Goal: Task Accomplishment & Management: Manage account settings

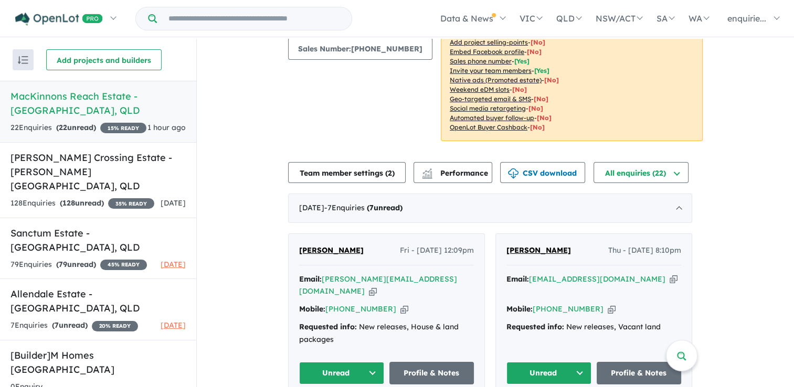
scroll to position [146, 0]
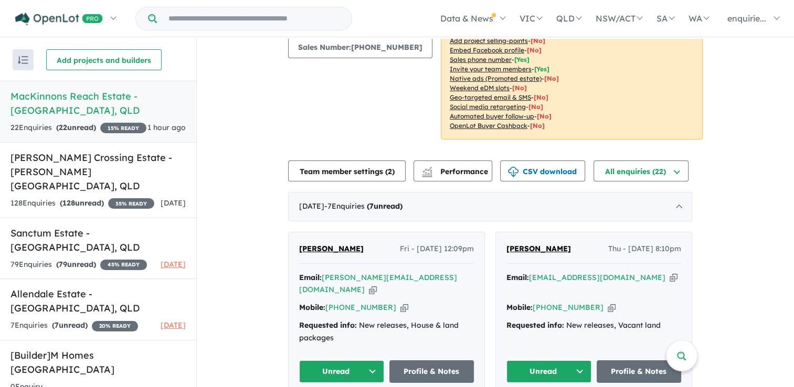
click at [377, 284] on icon "button" at bounding box center [373, 289] width 8 height 11
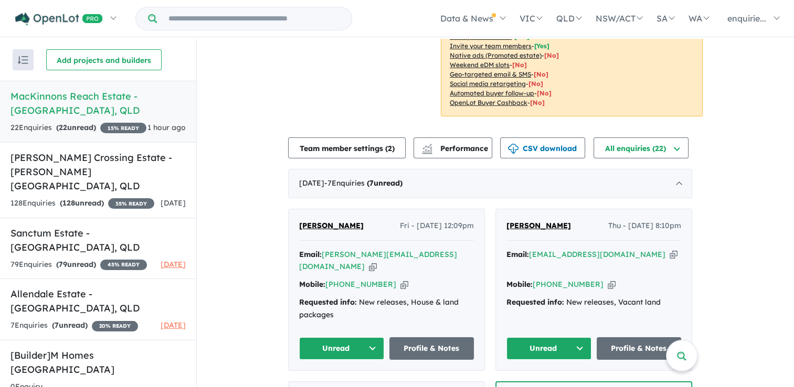
click at [670, 249] on icon "button" at bounding box center [674, 254] width 8 height 11
click at [628, 220] on span "Thu - [DATE] 8:10pm" at bounding box center [644, 226] width 73 height 13
drag, startPoint x: 628, startPoint y: 209, endPoint x: 614, endPoint y: 213, distance: 14.8
click at [614, 220] on span "Thu - [DATE] 8:10pm" at bounding box center [644, 226] width 73 height 13
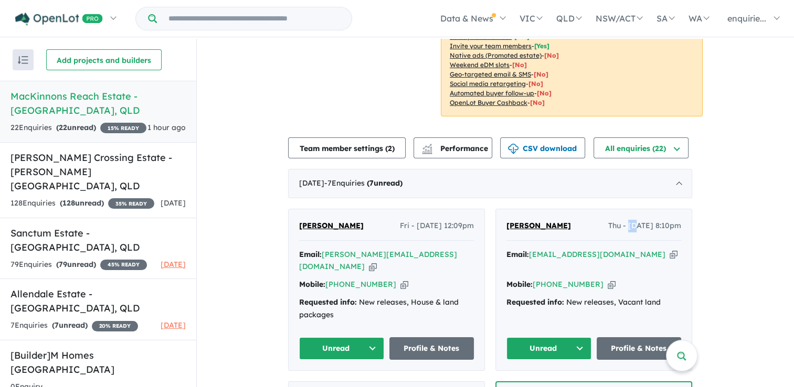
click at [614, 220] on span "Thu - [DATE] 8:10pm" at bounding box center [644, 226] width 73 height 13
drag, startPoint x: 614, startPoint y: 213, endPoint x: 680, endPoint y: 213, distance: 66.7
click at [680, 220] on span "Thu - [DATE] 8:10pm" at bounding box center [644, 226] width 73 height 13
drag, startPoint x: 680, startPoint y: 213, endPoint x: 628, endPoint y: 215, distance: 52.5
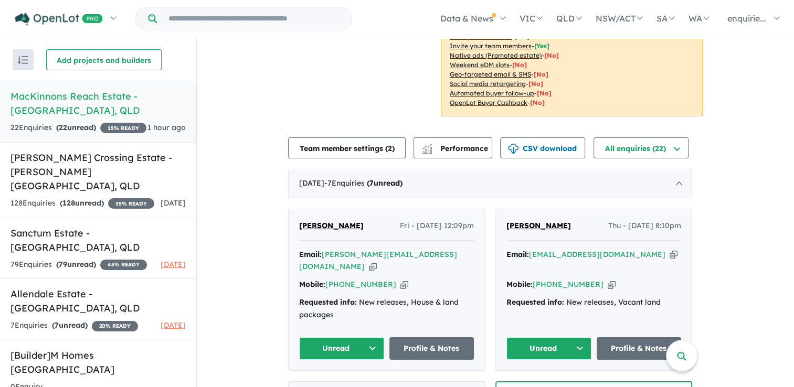
click at [628, 220] on span "Thu - [DATE] 8:10pm" at bounding box center [644, 226] width 73 height 13
drag, startPoint x: 628, startPoint y: 215, endPoint x: 617, endPoint y: 211, distance: 11.1
click at [617, 220] on span "Thu - [DATE] 8:10pm" at bounding box center [644, 226] width 73 height 13
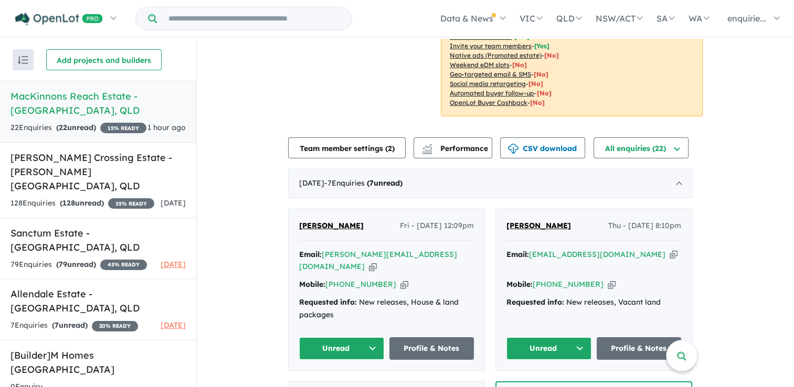
drag, startPoint x: 617, startPoint y: 211, endPoint x: 642, endPoint y: 214, distance: 24.8
click at [642, 220] on span "Thu - [DATE] 8:10pm" at bounding box center [644, 226] width 73 height 13
drag, startPoint x: 642, startPoint y: 214, endPoint x: 621, endPoint y: 214, distance: 21.0
click at [621, 220] on span "Thu - [DATE] 8:10pm" at bounding box center [644, 226] width 73 height 13
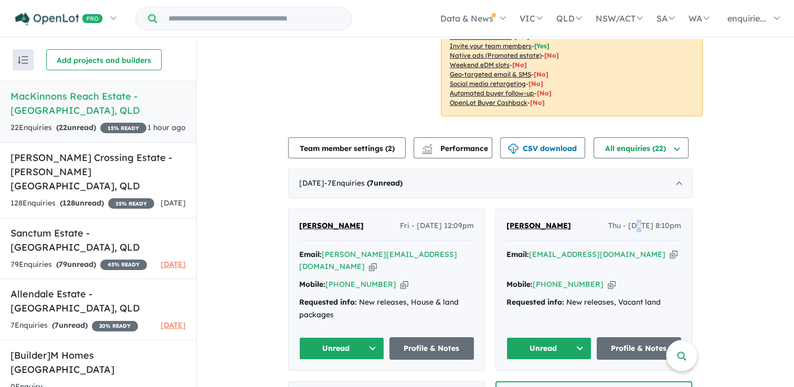
click at [621, 220] on span "Thu - [DATE] 8:10pm" at bounding box center [644, 226] width 73 height 13
drag, startPoint x: 621, startPoint y: 214, endPoint x: 673, endPoint y: 216, distance: 52.5
click at [673, 220] on span "Thu - [DATE] 8:10pm" at bounding box center [644, 226] width 73 height 13
drag, startPoint x: 673, startPoint y: 216, endPoint x: 618, endPoint y: 212, distance: 55.3
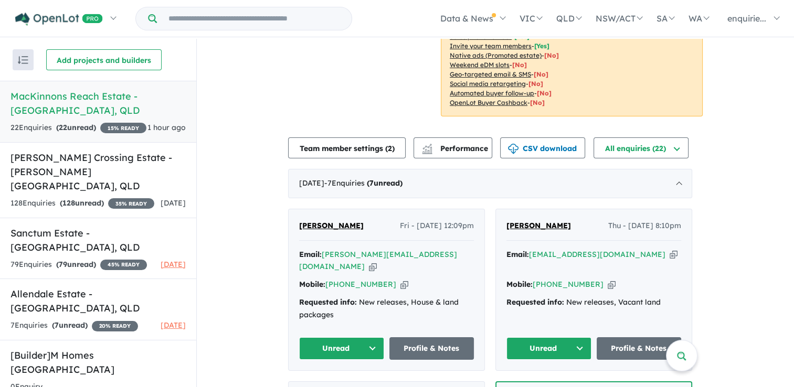
click at [618, 220] on span "Thu - [DATE] 8:10pm" at bounding box center [644, 226] width 73 height 13
drag, startPoint x: 618, startPoint y: 212, endPoint x: 678, endPoint y: 211, distance: 59.8
click at [678, 220] on span "Thu - [DATE] 8:10pm" at bounding box center [644, 226] width 73 height 13
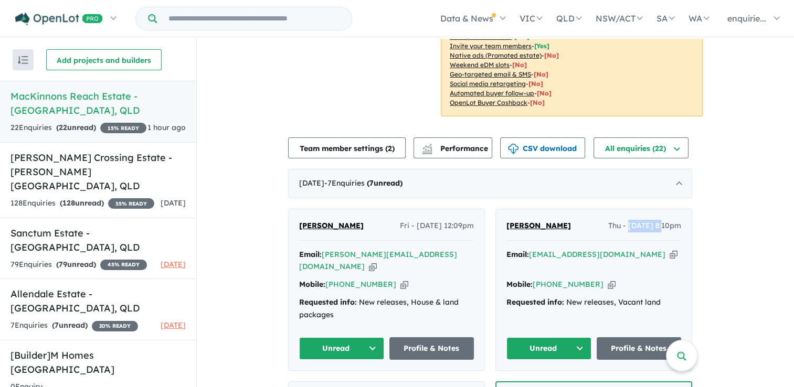
drag, startPoint x: 678, startPoint y: 211, endPoint x: 651, endPoint y: 211, distance: 26.8
click at [651, 220] on span "Thu - [DATE] 8:10pm" at bounding box center [644, 226] width 73 height 13
click at [652, 220] on span "Thu - [DATE] 8:10pm" at bounding box center [644, 226] width 73 height 13
drag, startPoint x: 652, startPoint y: 211, endPoint x: 618, endPoint y: 211, distance: 34.6
drag, startPoint x: 618, startPoint y: 211, endPoint x: 641, endPoint y: 211, distance: 23.6
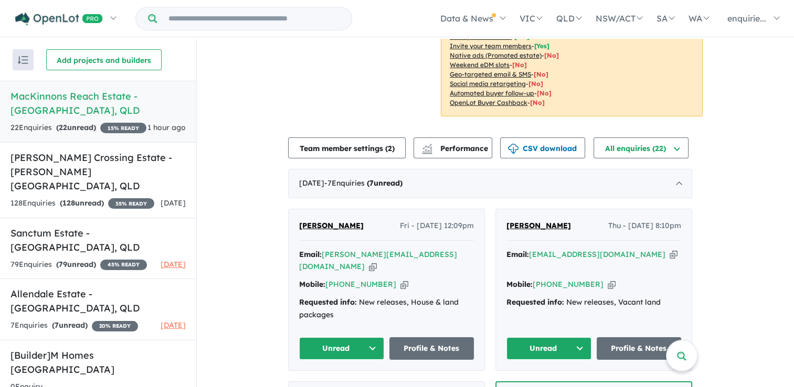
click at [641, 220] on span "Thu - [DATE] 8:10pm" at bounding box center [644, 226] width 73 height 13
drag, startPoint x: 641, startPoint y: 211, endPoint x: 614, endPoint y: 210, distance: 27.8
drag, startPoint x: 614, startPoint y: 210, endPoint x: 604, endPoint y: 211, distance: 10.0
click at [608, 220] on span "Thu - [DATE] 8:10pm" at bounding box center [644, 226] width 73 height 13
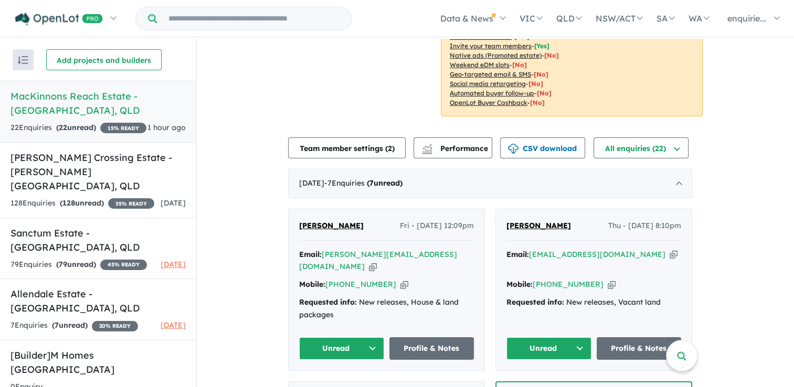
drag, startPoint x: 615, startPoint y: 211, endPoint x: 665, endPoint y: 211, distance: 50.9
drag, startPoint x: 665, startPoint y: 211, endPoint x: 681, endPoint y: 207, distance: 16.2
drag, startPoint x: 681, startPoint y: 207, endPoint x: 708, endPoint y: 207, distance: 26.8
click at [670, 249] on icon "button" at bounding box center [674, 254] width 8 height 11
